Goal: Register for event/course

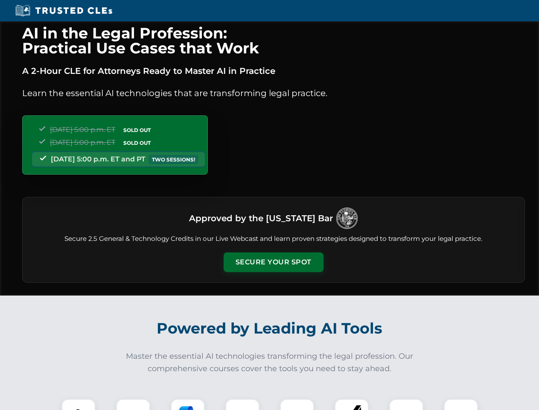
click at [273, 262] on button "Secure Your Spot" at bounding box center [274, 262] width 100 height 20
click at [78, 404] on img at bounding box center [78, 415] width 25 height 25
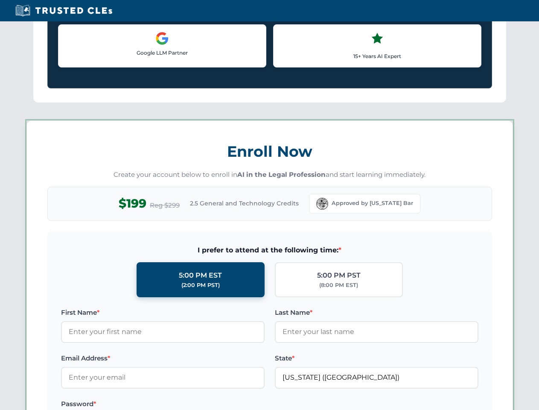
click at [188, 404] on label "Password *" at bounding box center [162, 403] width 203 height 10
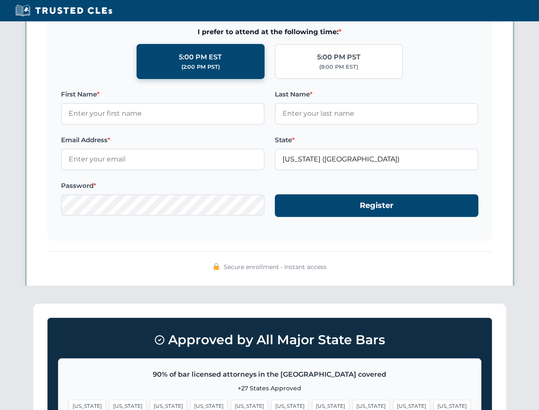
click at [393, 404] on span "[US_STATE]" at bounding box center [411, 405] width 37 height 12
